Goal: Task Accomplishment & Management: Manage account settings

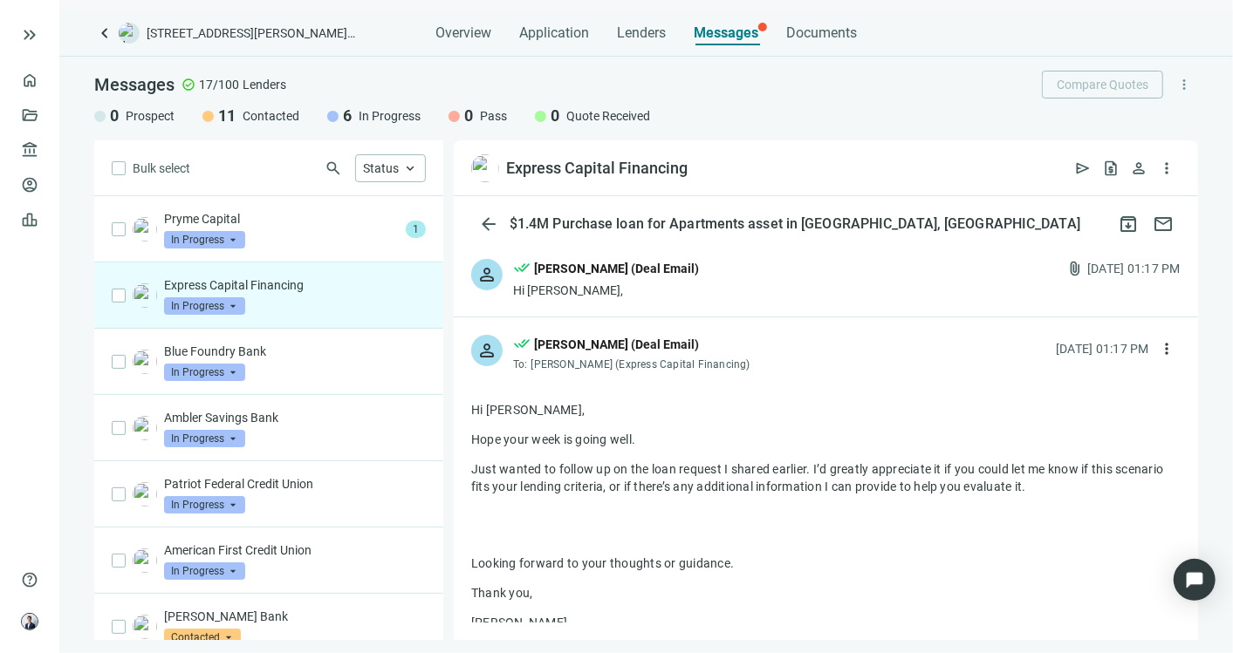
scroll to position [872, 0]
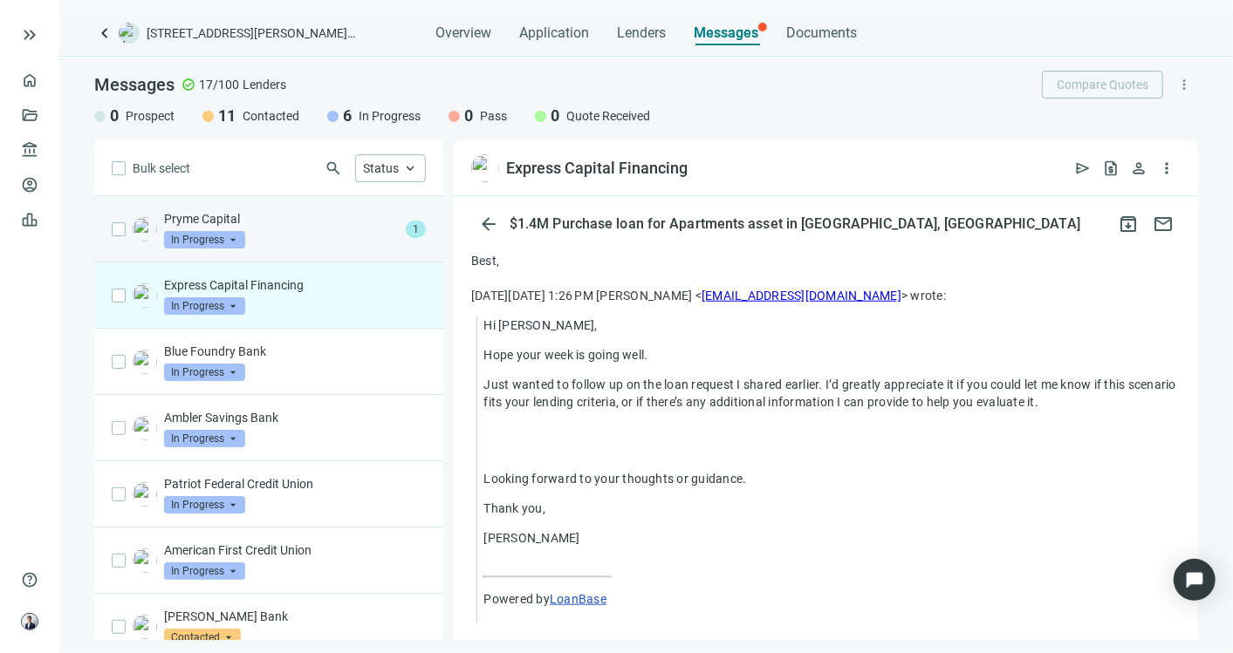
click at [257, 220] on p "Pryme Capital" at bounding box center [281, 218] width 235 height 17
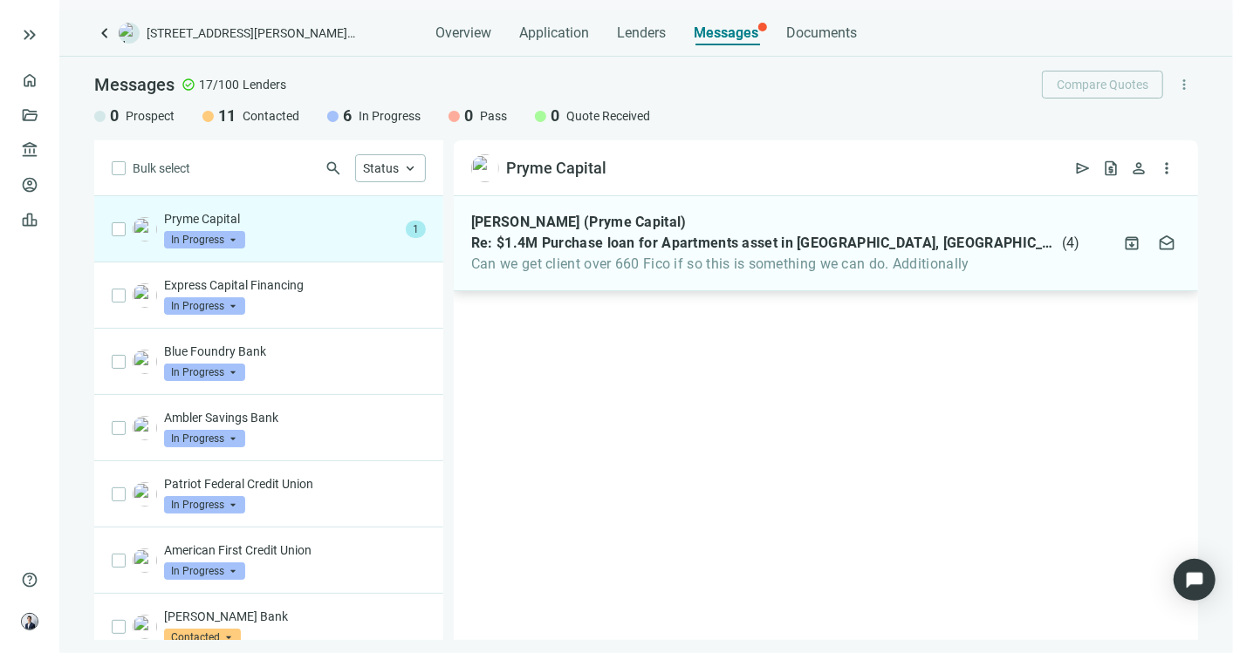
click at [575, 243] on span "Re: $1.4M Purchase loan for Apartments asset in [GEOGRAPHIC_DATA], [GEOGRAPHIC_…" at bounding box center [764, 243] width 587 height 17
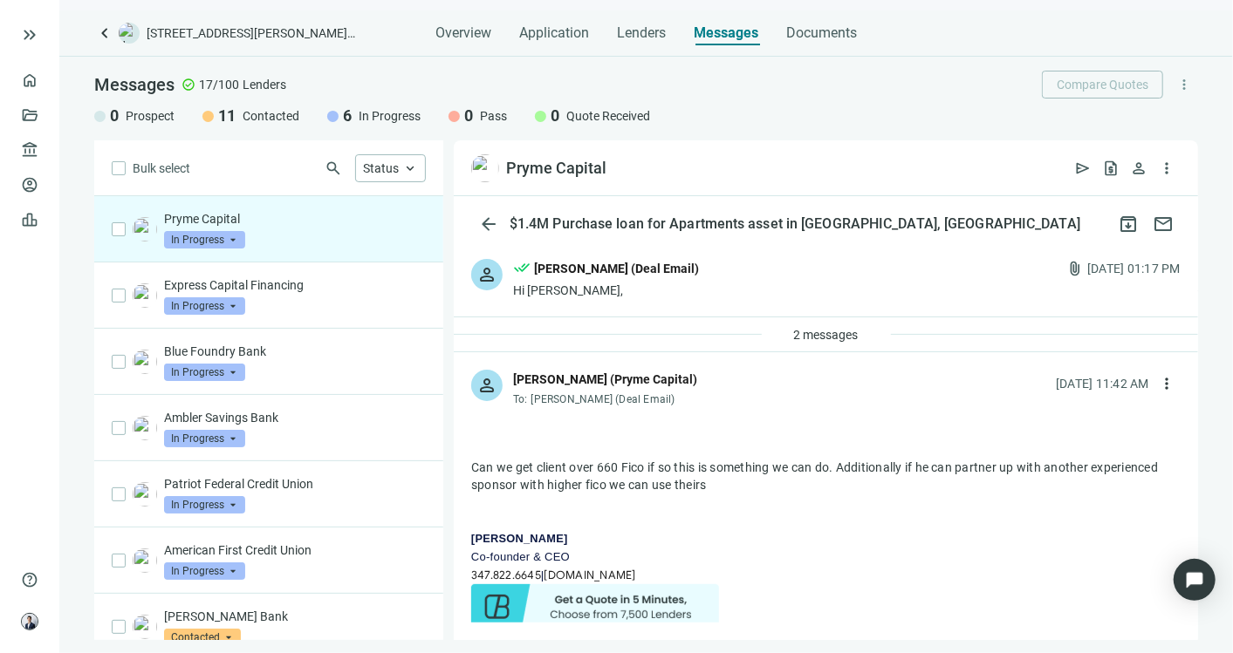
click at [679, 289] on div "Hi [PERSON_NAME]," at bounding box center [606, 290] width 186 height 17
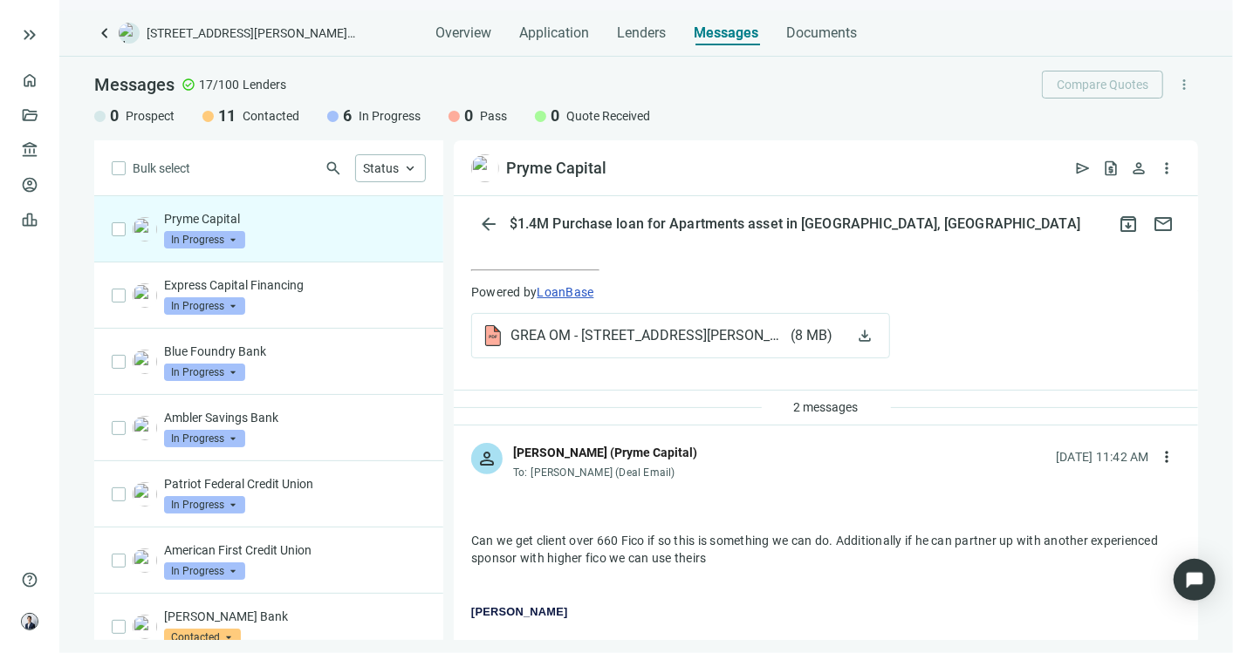
scroll to position [969, 0]
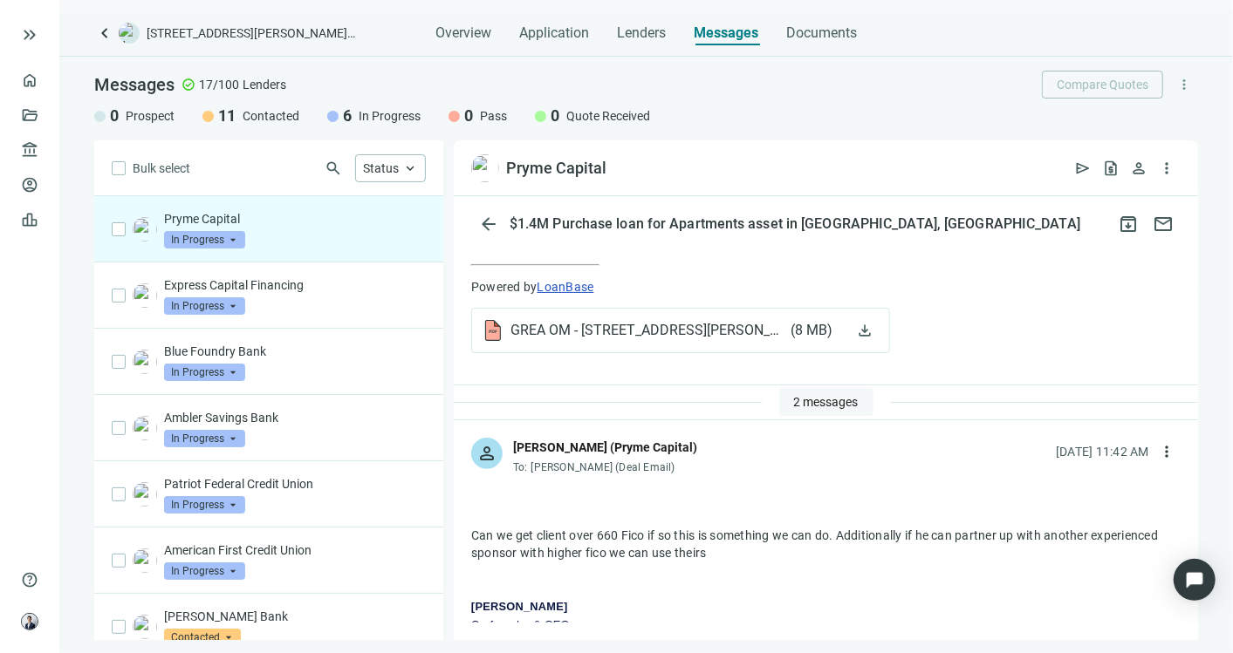
click at [842, 409] on span "2 messages" at bounding box center [826, 402] width 65 height 14
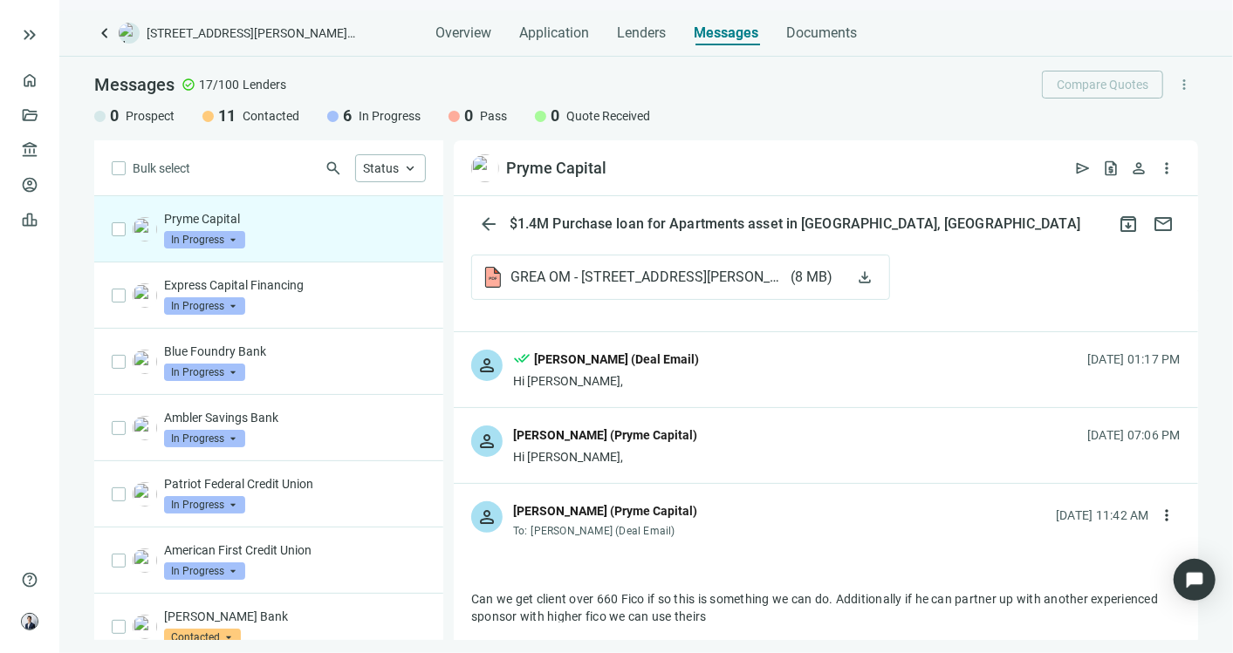
scroll to position [1066, 0]
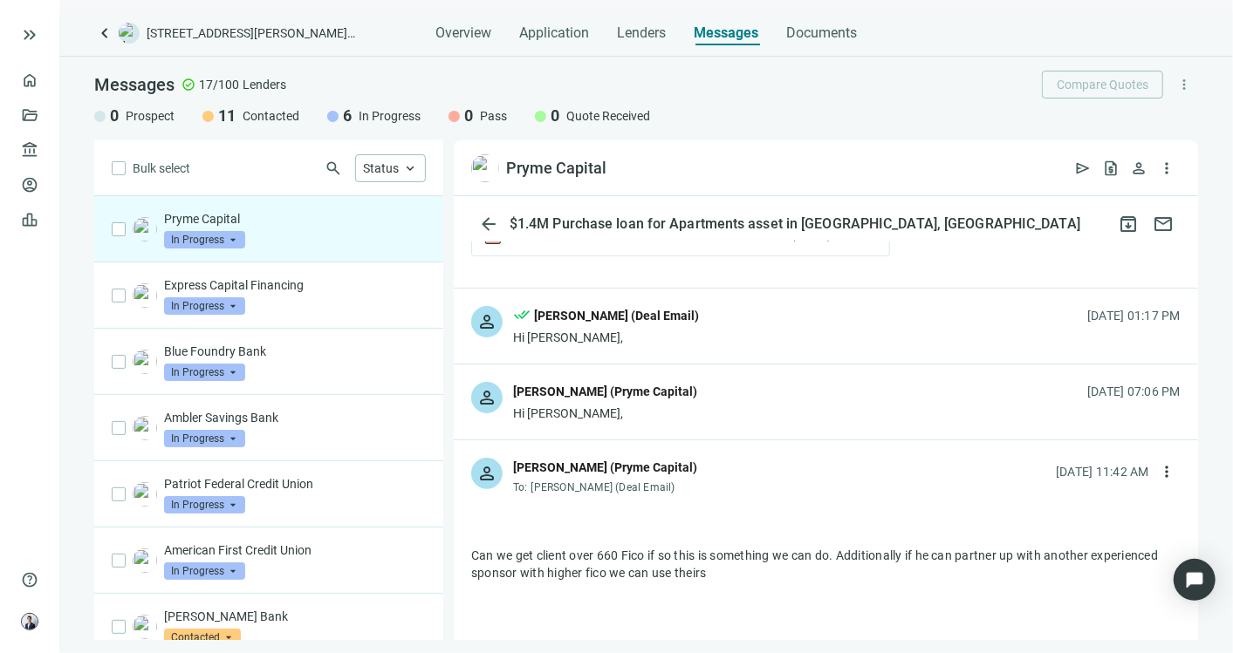
click at [823, 411] on div "person [PERSON_NAME] (Pryme Capital) Hi [PERSON_NAME], [DATE] 07:06 PM" at bounding box center [826, 402] width 744 height 75
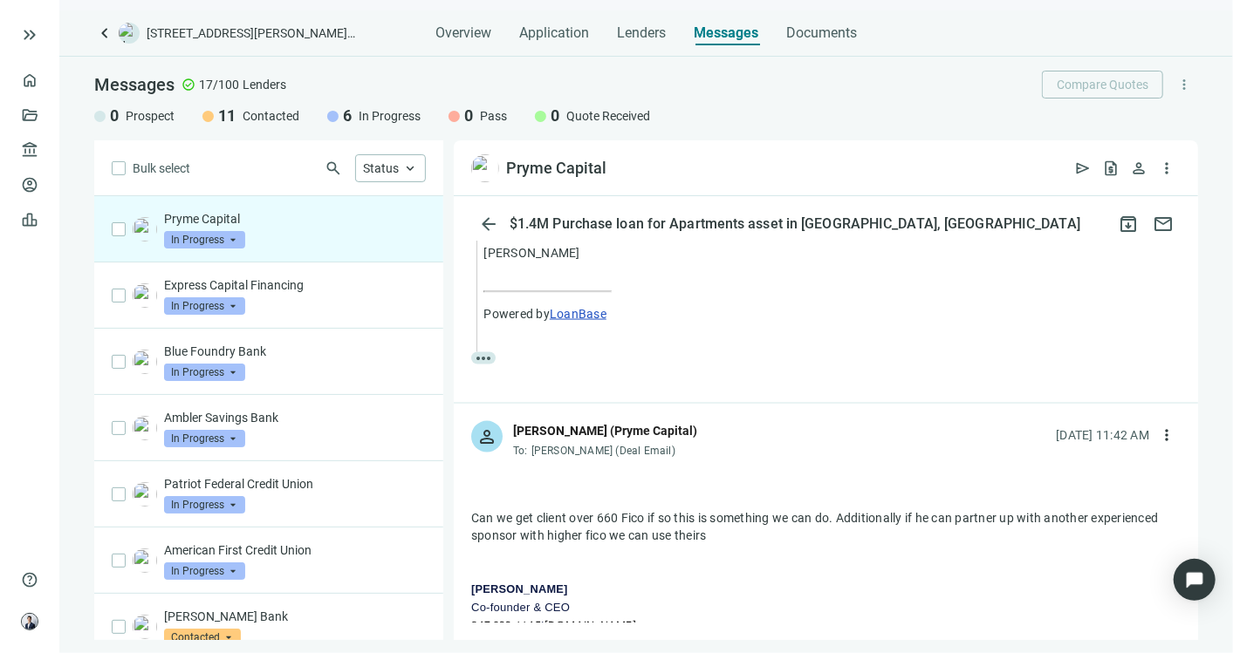
scroll to position [1582, 0]
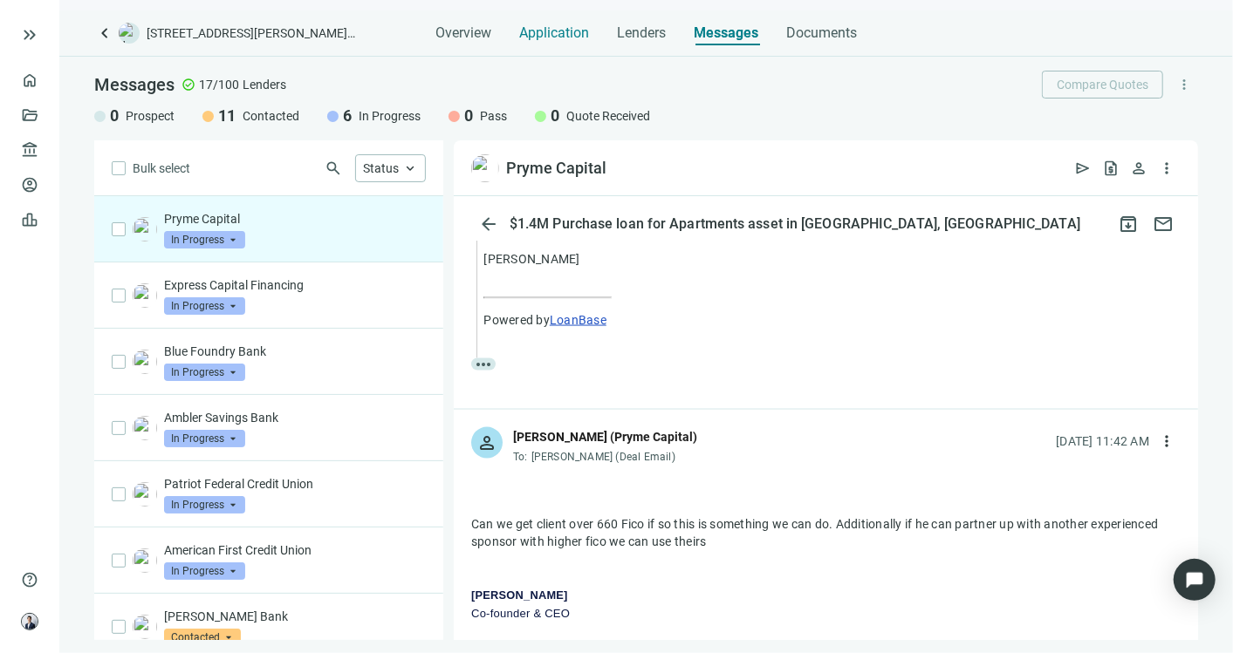
click at [564, 40] on span "Application" at bounding box center [554, 32] width 70 height 17
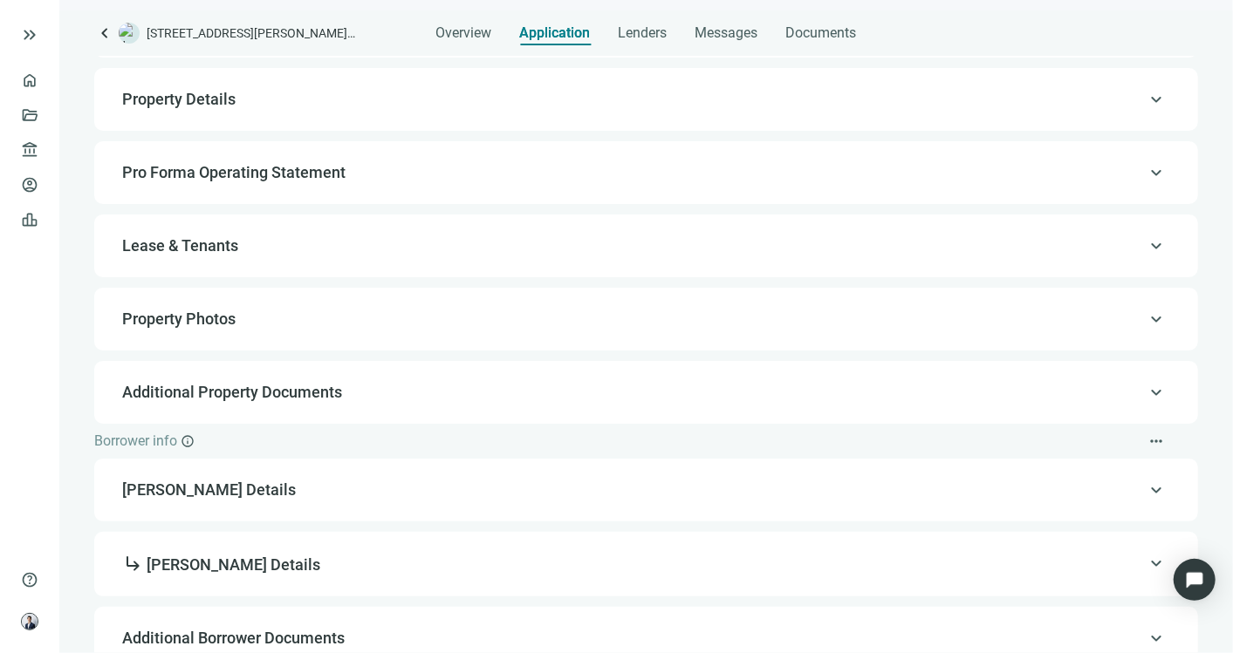
scroll to position [126, 0]
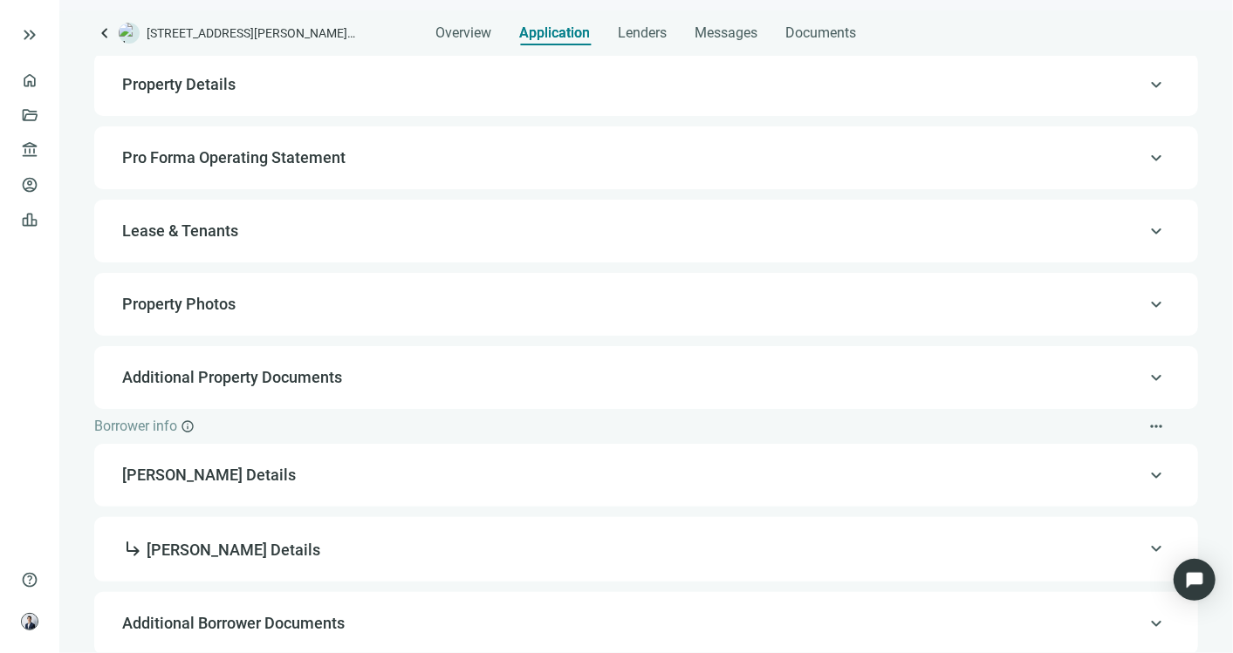
click at [396, 465] on span "[PERSON_NAME] Details" at bounding box center [644, 475] width 1044 height 21
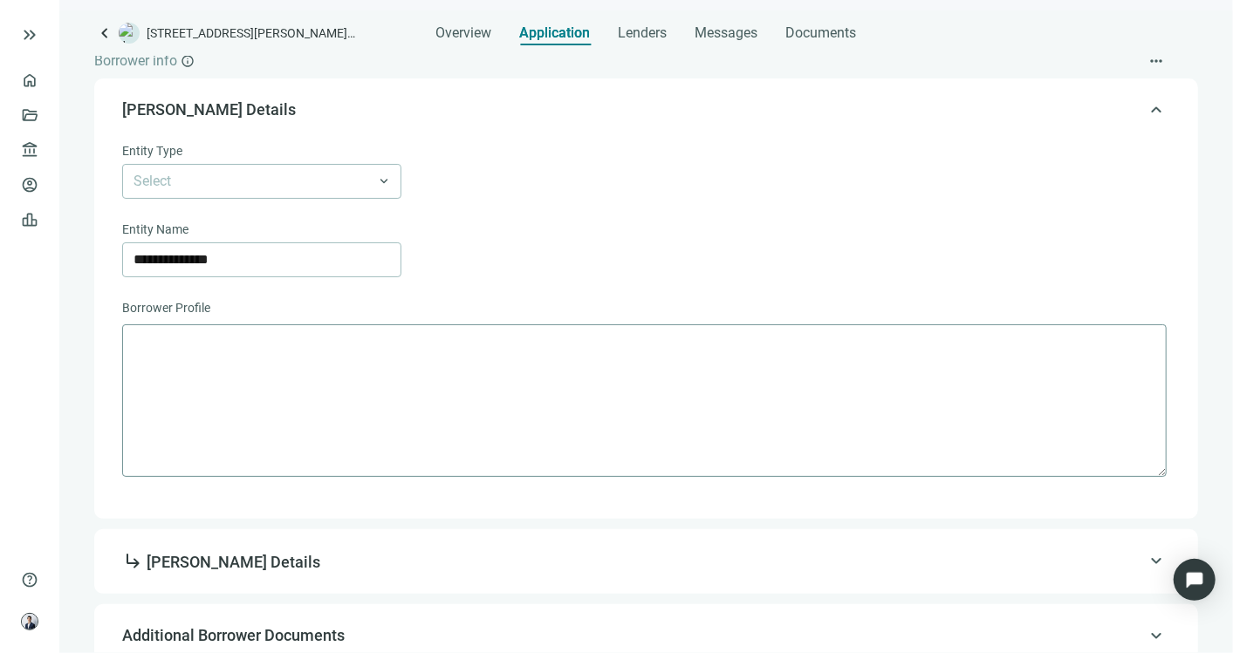
scroll to position [505, 0]
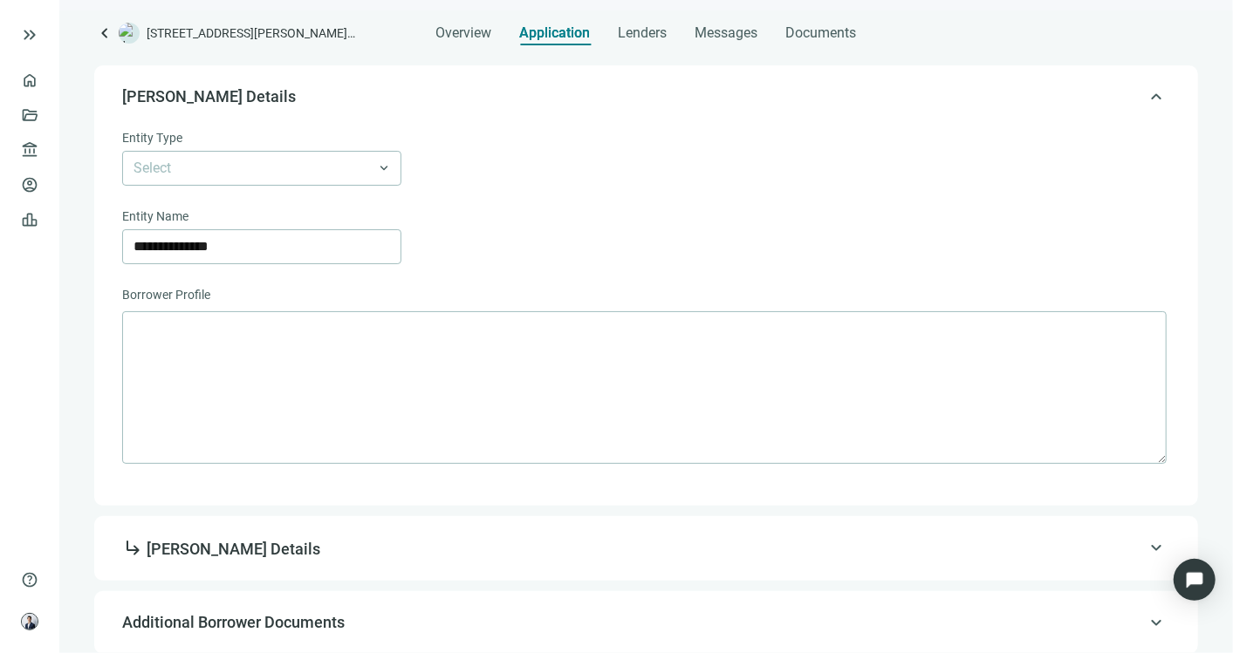
click at [529, 555] on span "subdirectory_arrow_right [PERSON_NAME] Details" at bounding box center [644, 548] width 1044 height 23
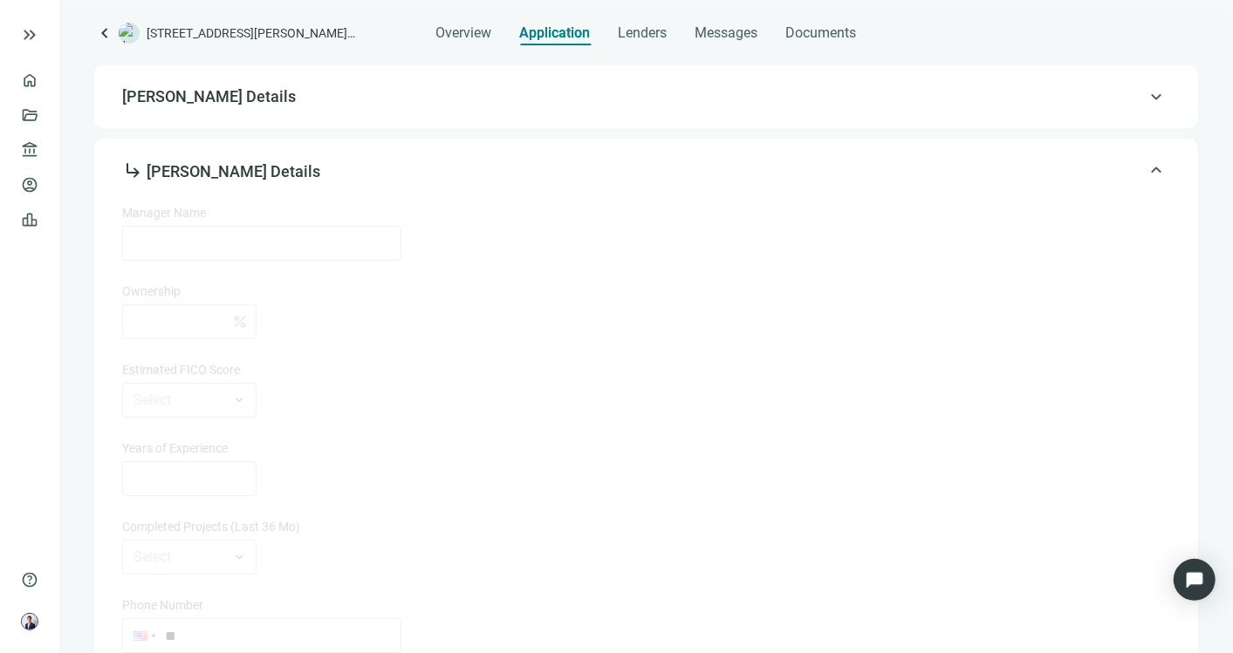
type input "**********"
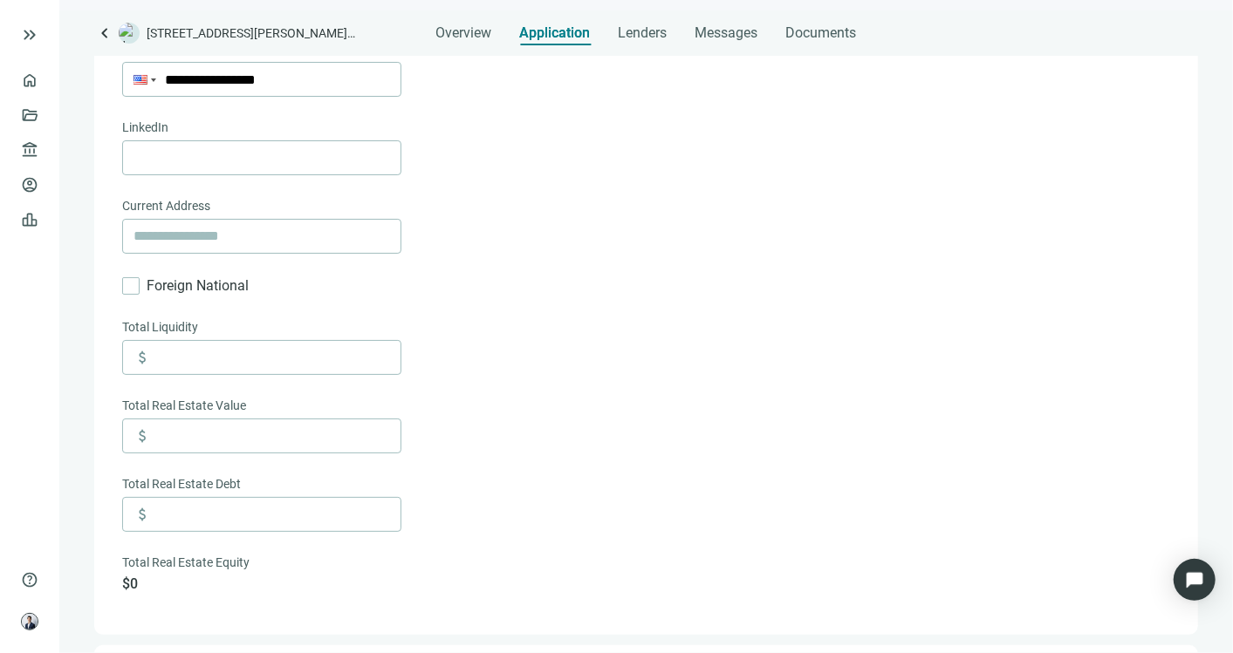
scroll to position [1115, 0]
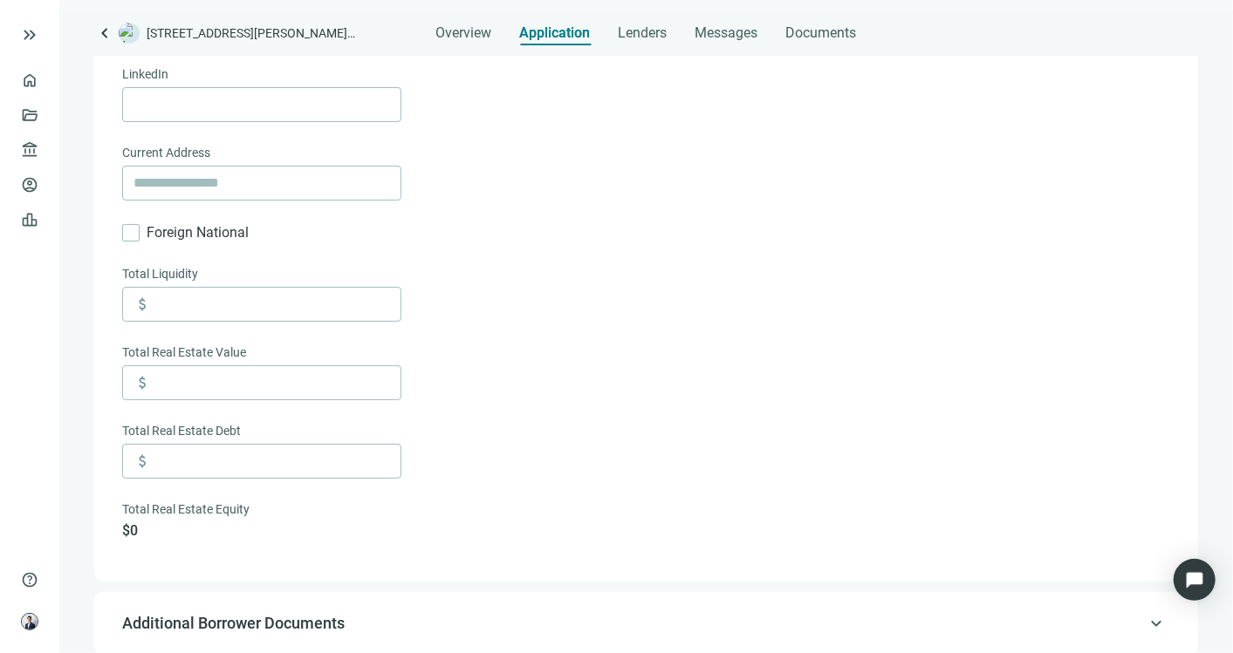
click at [467, 613] on span "Additional Borrower Documents" at bounding box center [644, 623] width 1044 height 21
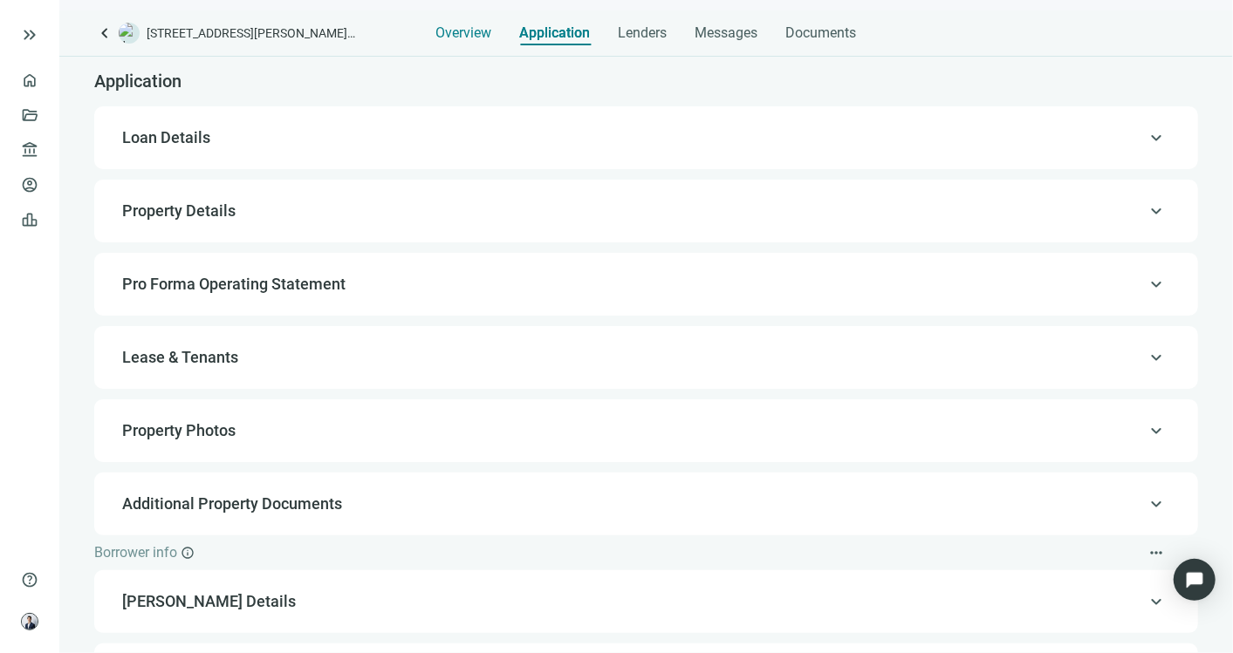
click at [455, 26] on span "Overview" at bounding box center [464, 32] width 56 height 17
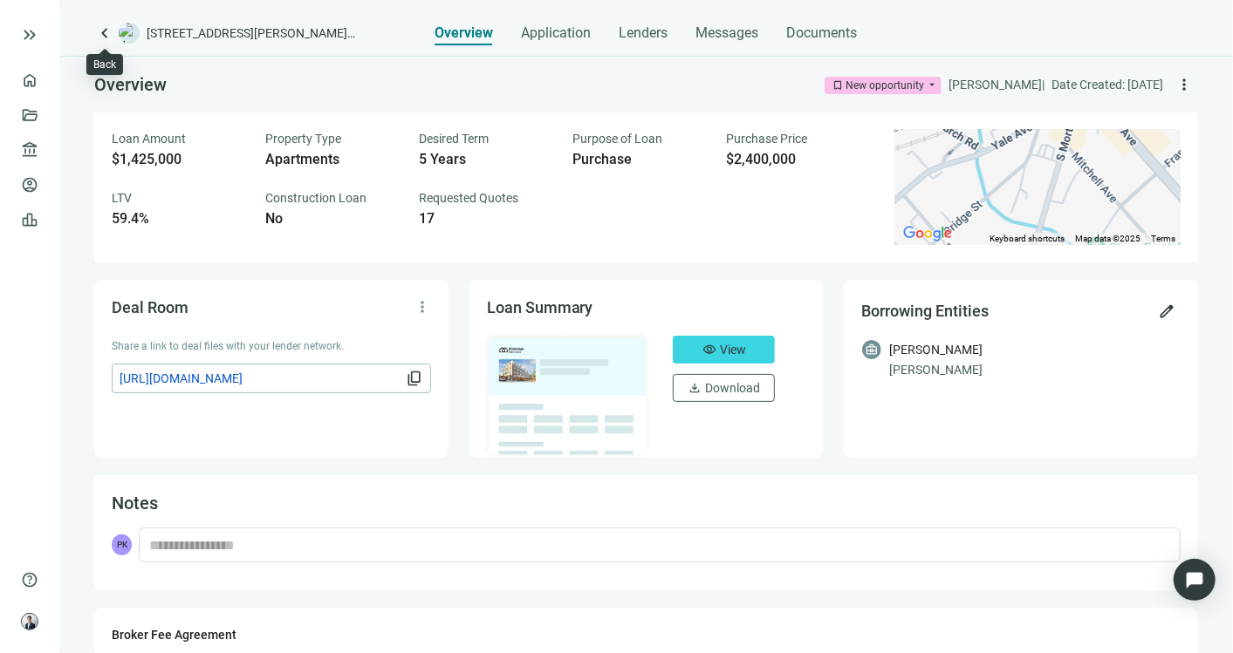
click at [100, 31] on span "keyboard_arrow_left" at bounding box center [104, 33] width 21 height 21
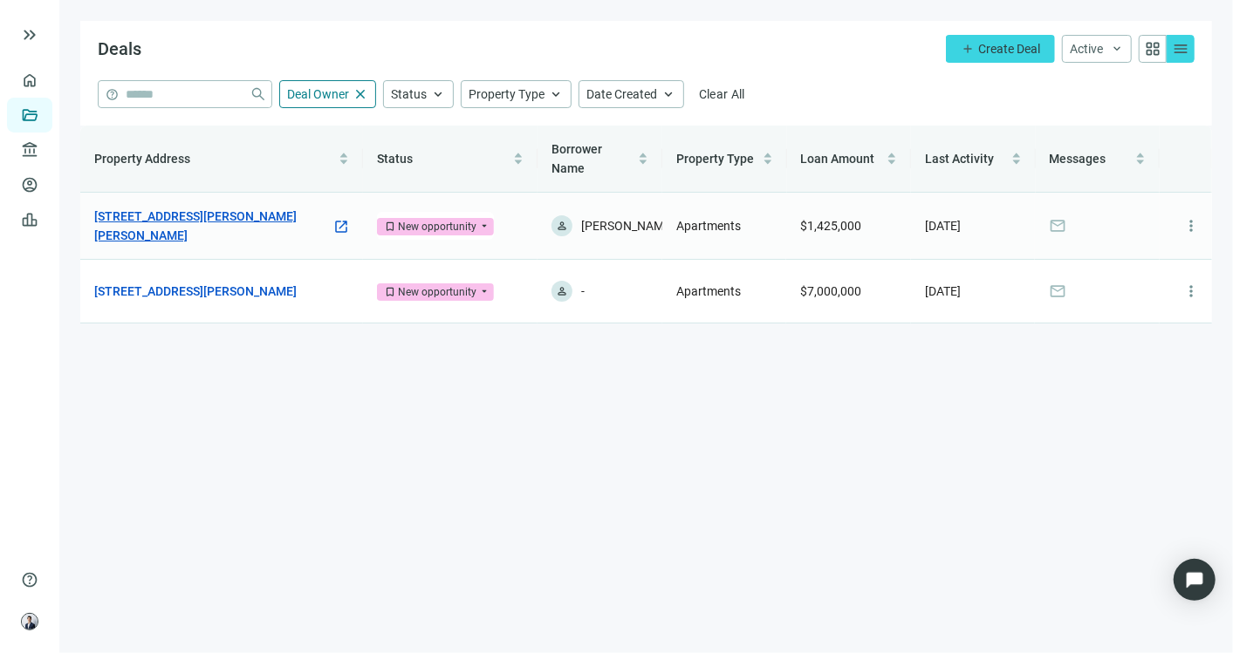
click at [260, 227] on link "[STREET_ADDRESS][PERSON_NAME][PERSON_NAME]" at bounding box center [212, 226] width 237 height 38
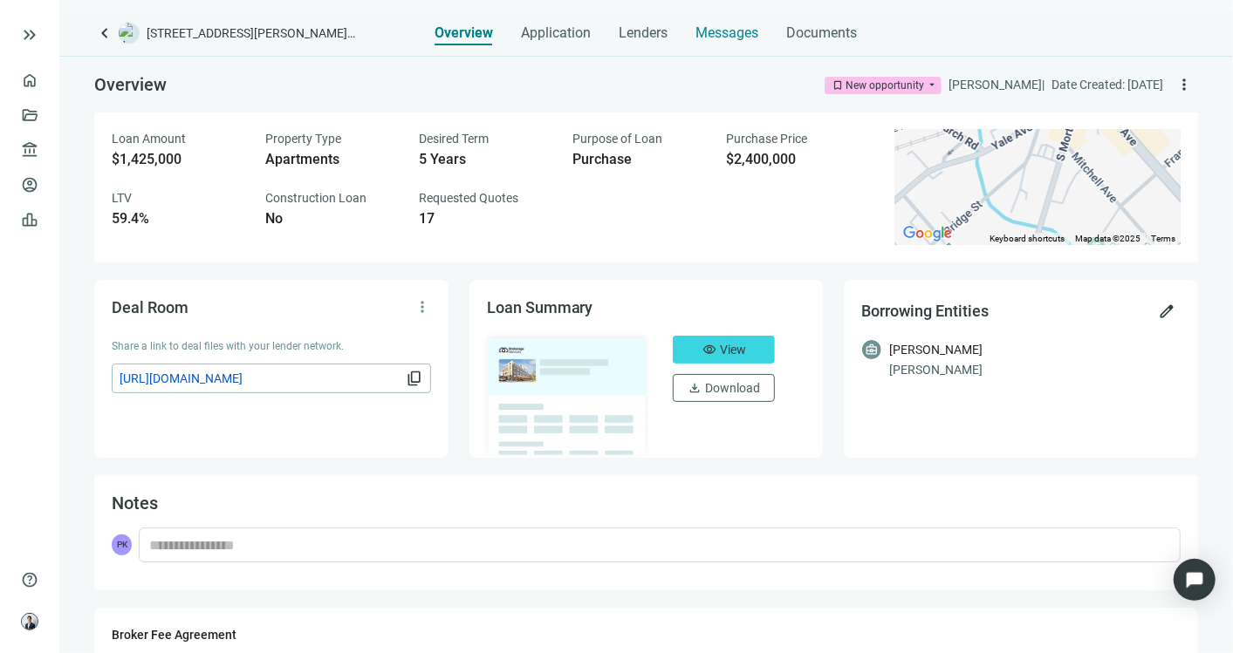
click at [714, 32] on span "Messages" at bounding box center [727, 32] width 63 height 17
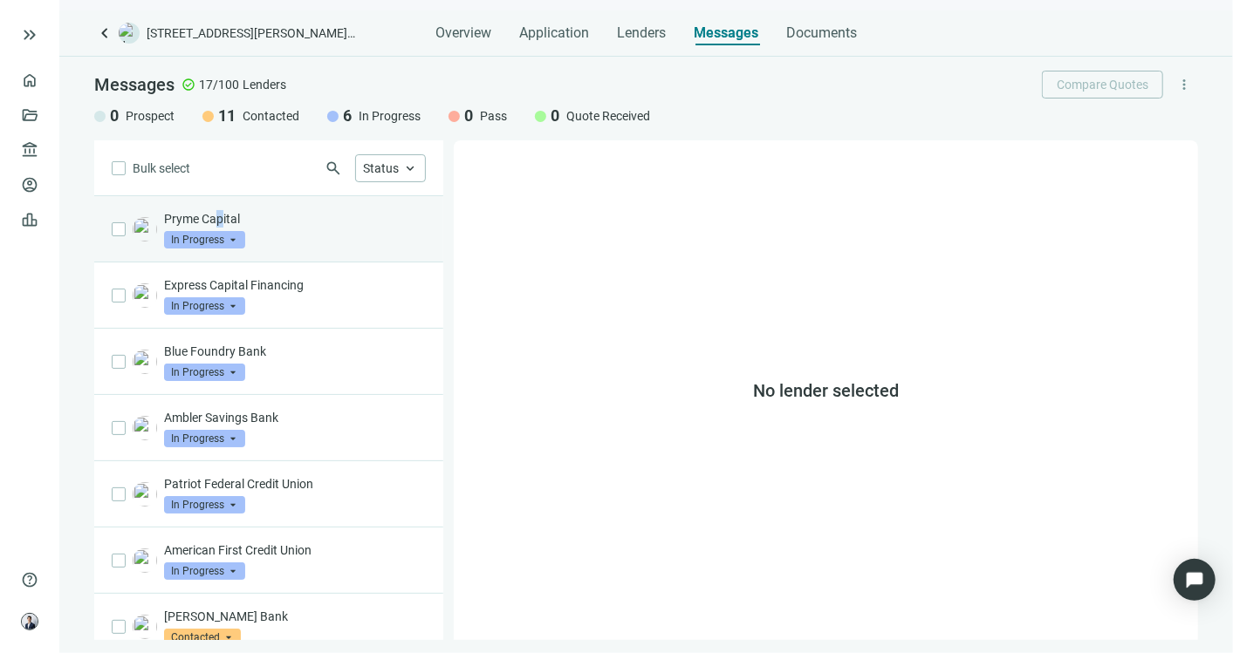
click at [219, 219] on p "Pryme Capital" at bounding box center [295, 218] width 262 height 17
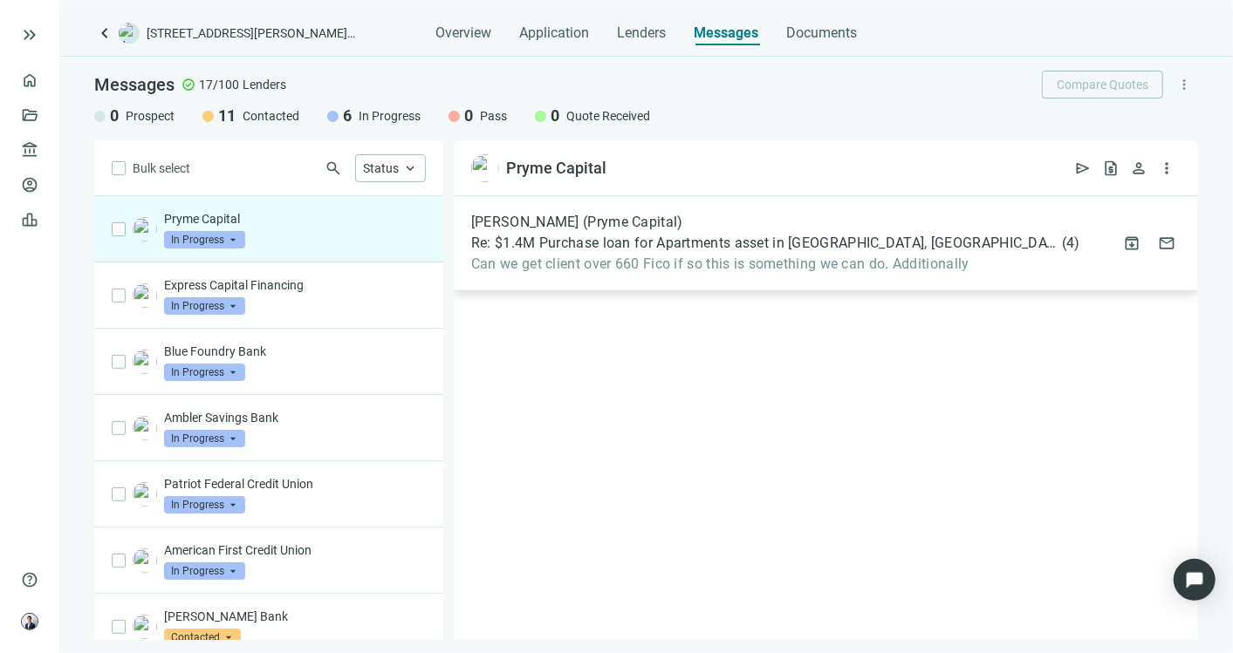
click at [560, 236] on span "Re: $1.4M Purchase loan for Apartments asset in [GEOGRAPHIC_DATA], [GEOGRAPHIC_…" at bounding box center [764, 243] width 587 height 17
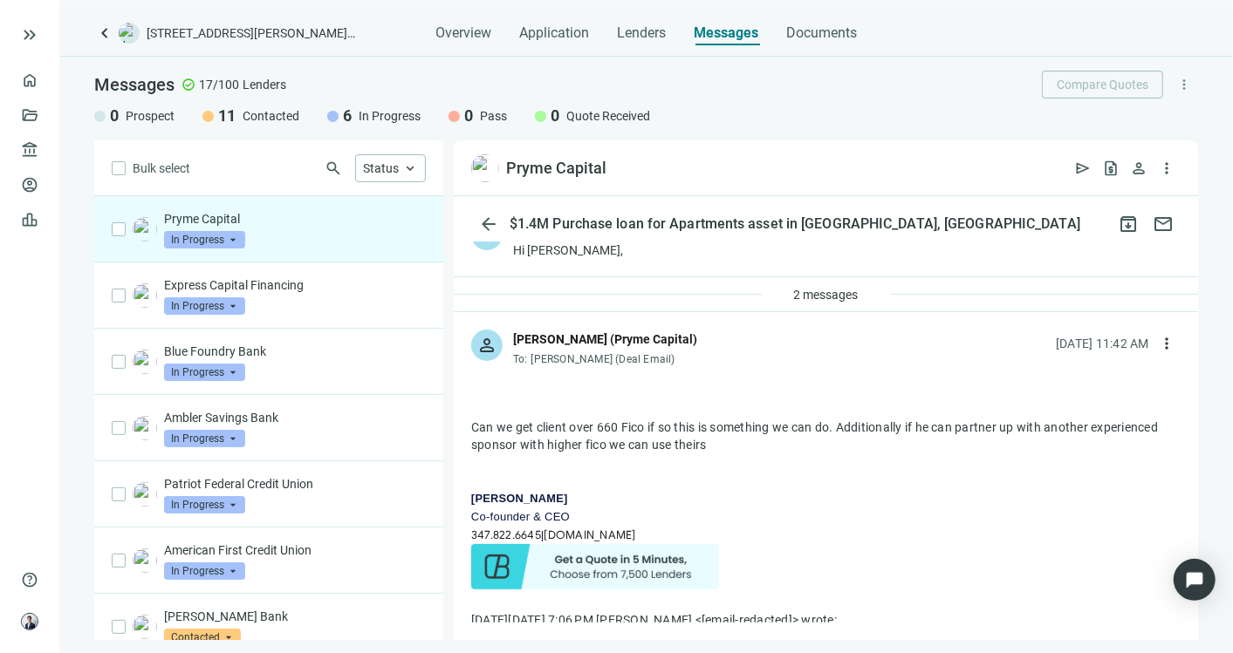
scroll to position [24, 0]
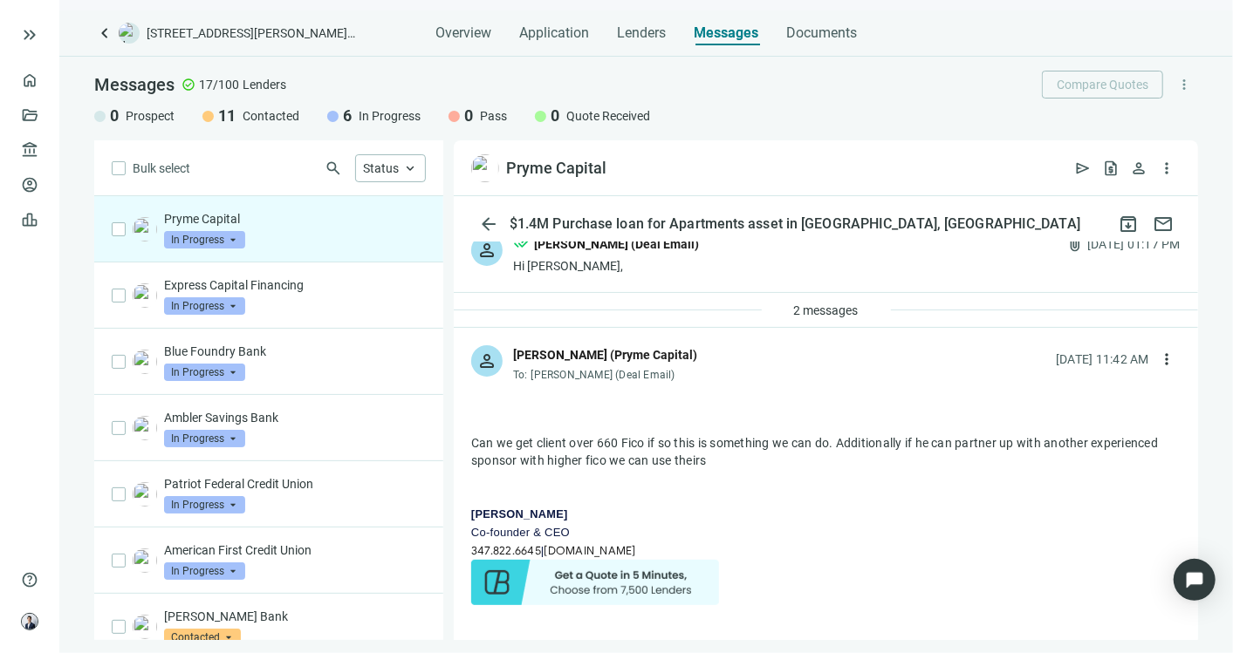
click at [105, 37] on span "keyboard_arrow_left" at bounding box center [104, 33] width 21 height 21
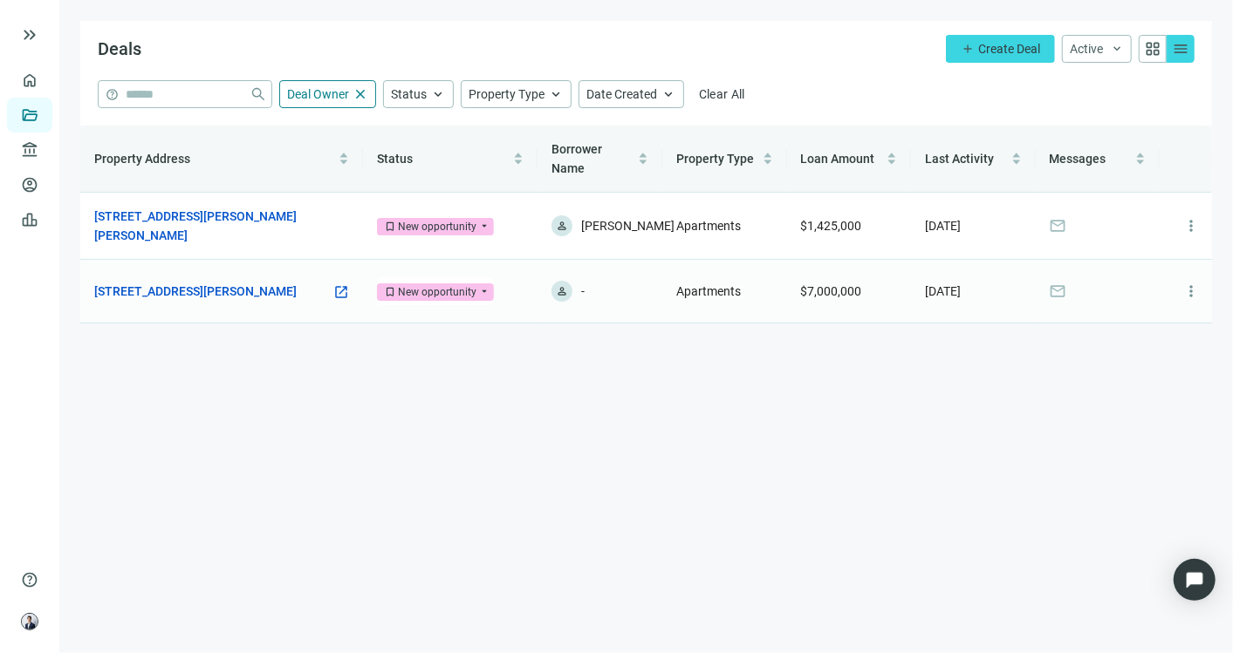
click at [331, 290] on div "[STREET_ADDRESS][PERSON_NAME] open_in_new" at bounding box center [221, 291] width 255 height 19
click at [222, 297] on link "[STREET_ADDRESS][PERSON_NAME]" at bounding box center [195, 291] width 202 height 19
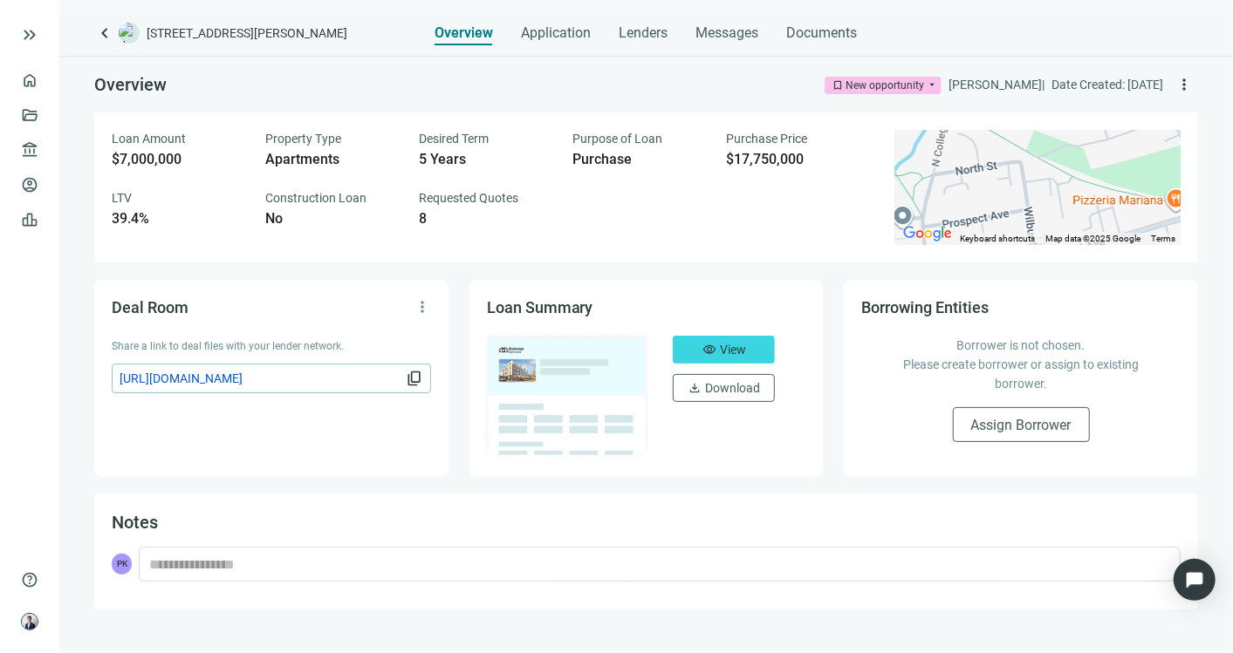
click at [570, 47] on div "keyboard_arrow_left [STREET_ADDRESS][PERSON_NAME] Overview Application Lenders …" at bounding box center [645, 331] width 1173 height 643
click at [714, 24] on span "Messages" at bounding box center [727, 32] width 63 height 17
